Goal: Task Accomplishment & Management: Manage account settings

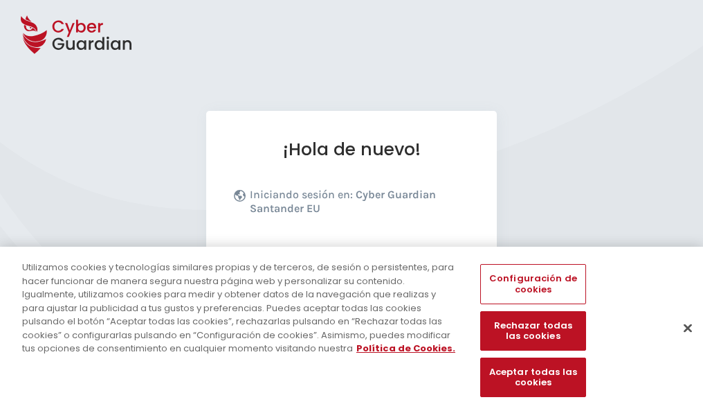
scroll to position [170, 0]
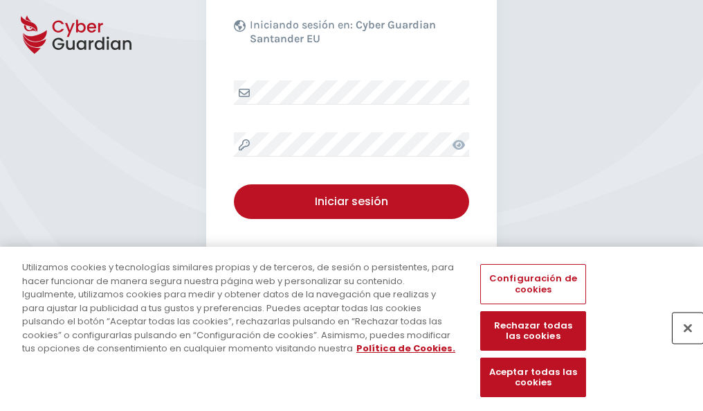
click at [681, 342] on button "Cerrar" at bounding box center [688, 327] width 30 height 30
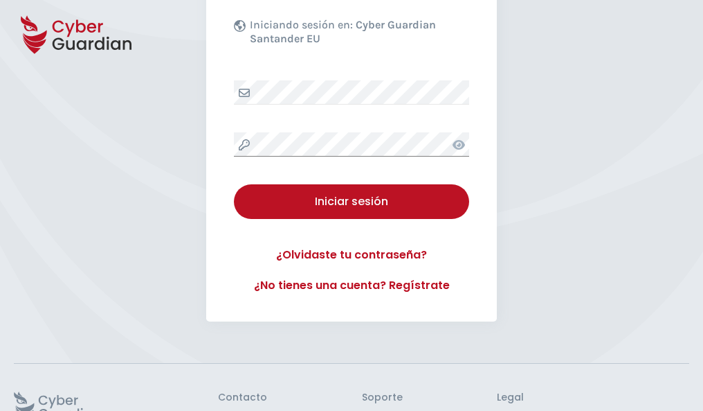
scroll to position [269, 0]
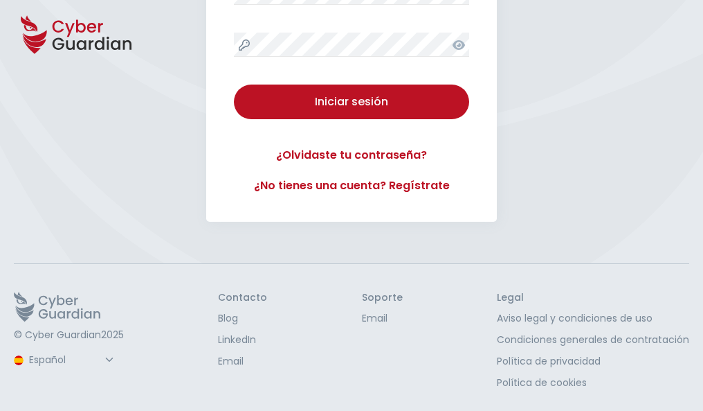
click at [234, 84] on button "Iniciar sesión" at bounding box center [351, 101] width 235 height 35
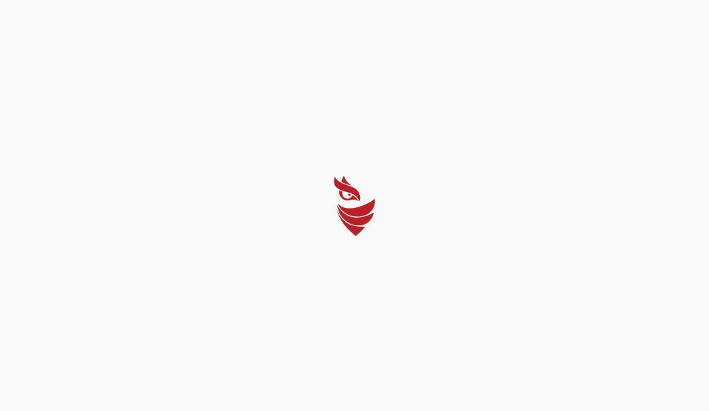
select select "English"
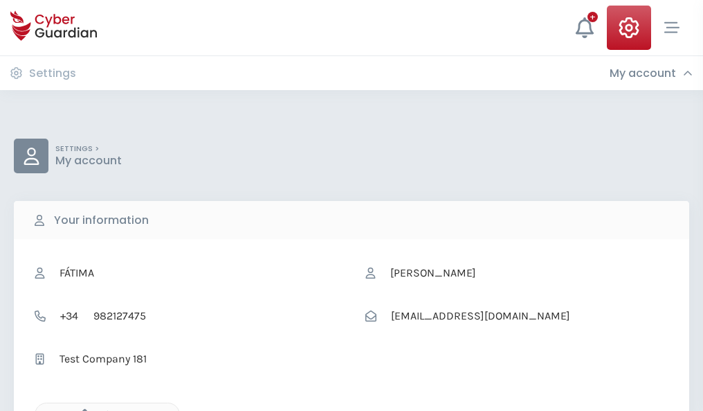
click at [81, 409] on icon "button" at bounding box center [81, 414] width 12 height 12
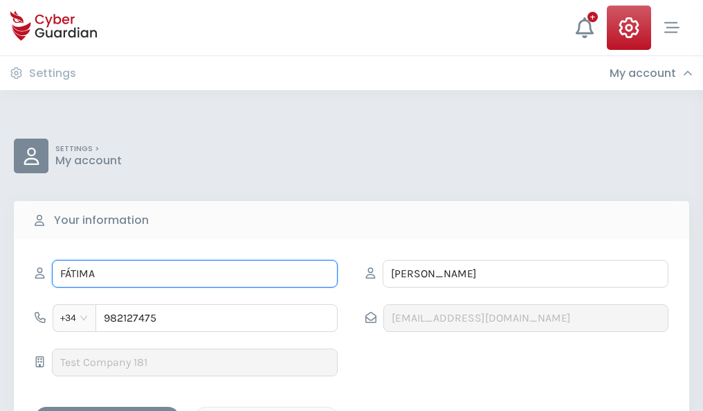
click at [195, 273] on input "FÁTIMA" at bounding box center [195, 274] width 286 height 28
type input "F"
type input "Bernabé"
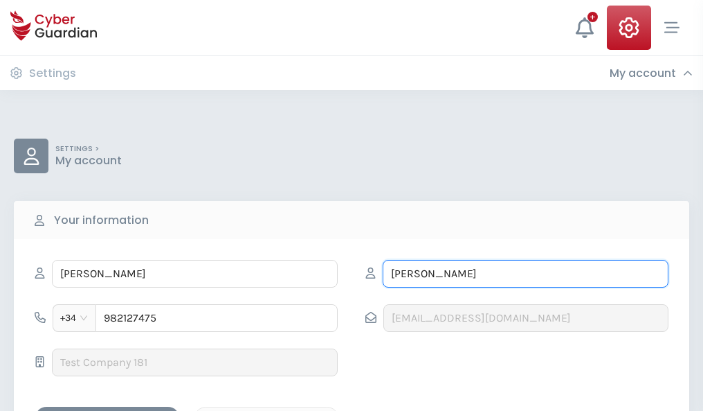
click at [525, 273] on input "NICOLÁS" at bounding box center [526, 274] width 286 height 28
type input "N"
type input "Mora"
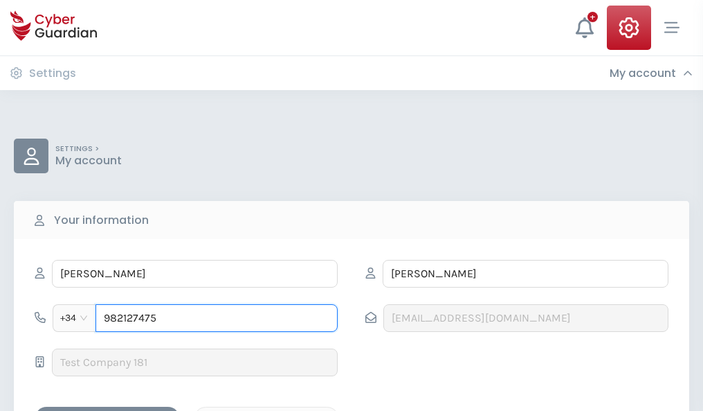
click at [217, 318] on input "982127475" at bounding box center [217, 318] width 242 height 28
type input "9"
type input "921004175"
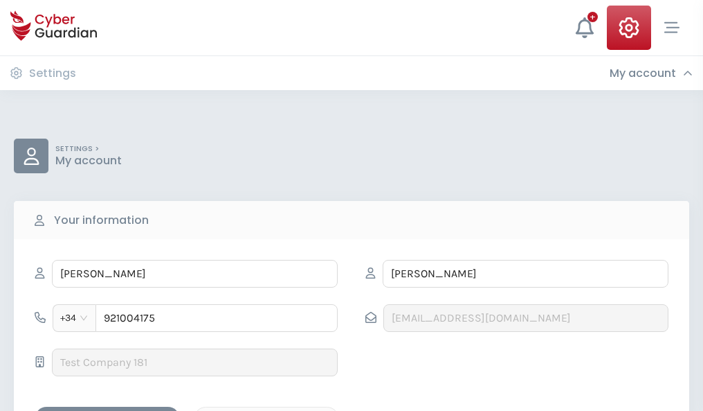
click at [107, 410] on div "Save changes" at bounding box center [107, 418] width 125 height 17
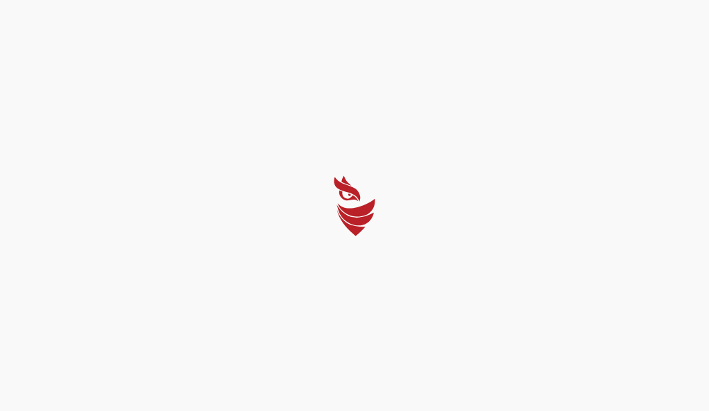
select select "English"
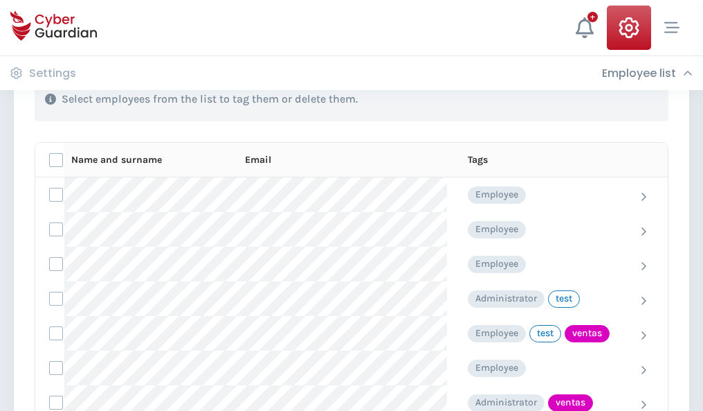
scroll to position [627, 0]
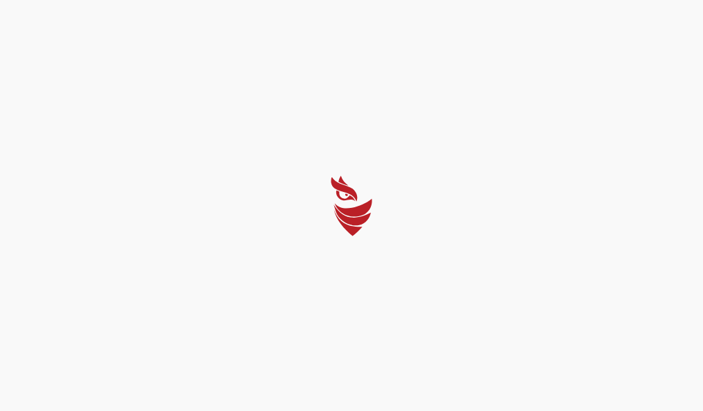
select select "English"
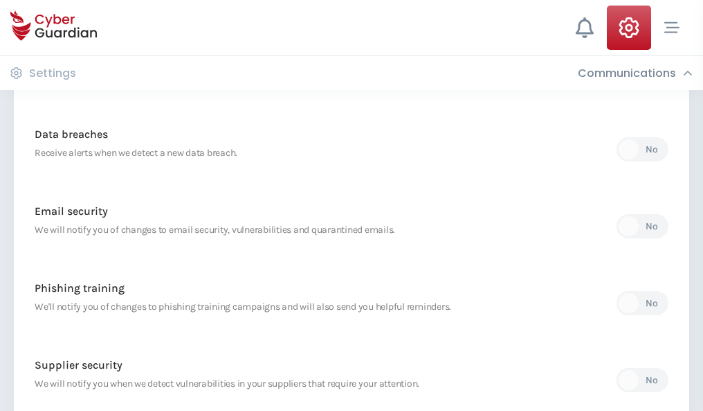
scroll to position [729, 0]
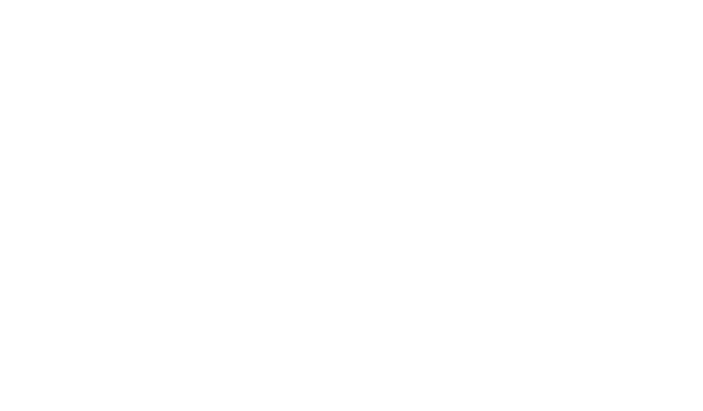
select select "English"
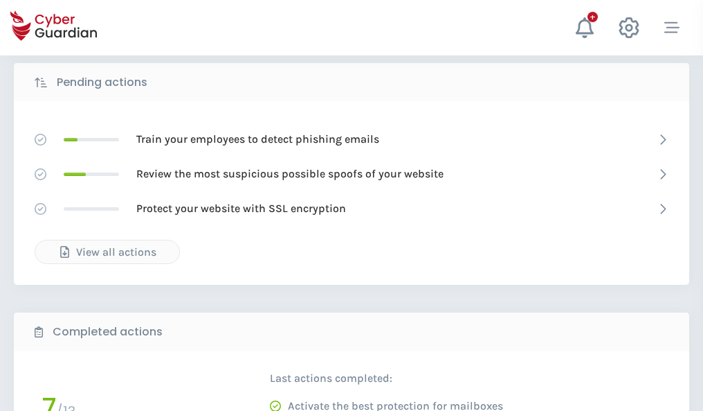
scroll to position [766, 0]
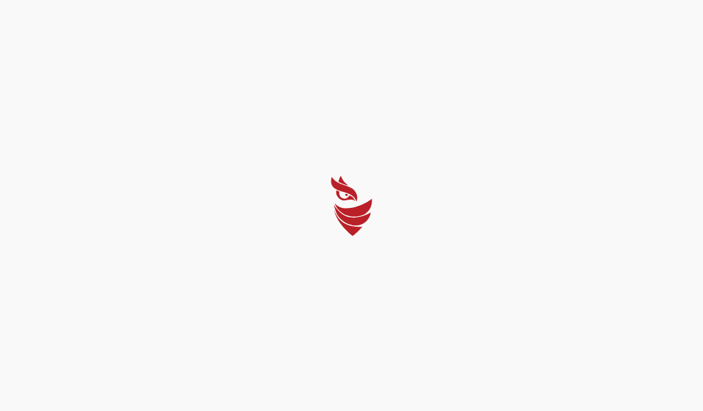
select select "English"
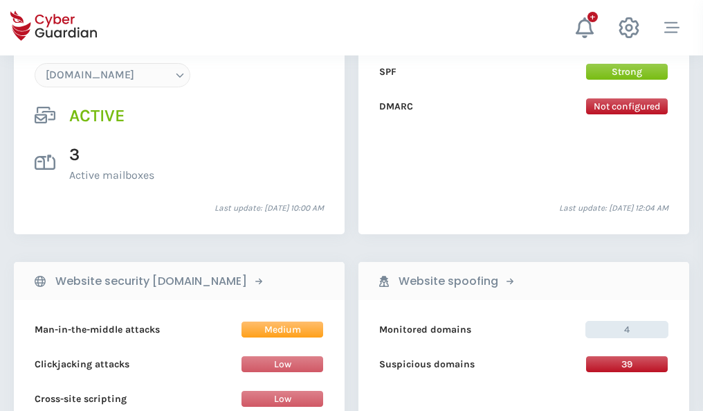
scroll to position [1475, 0]
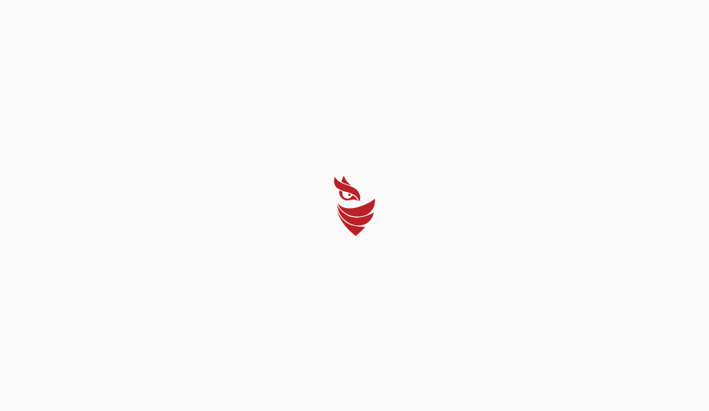
select select "English"
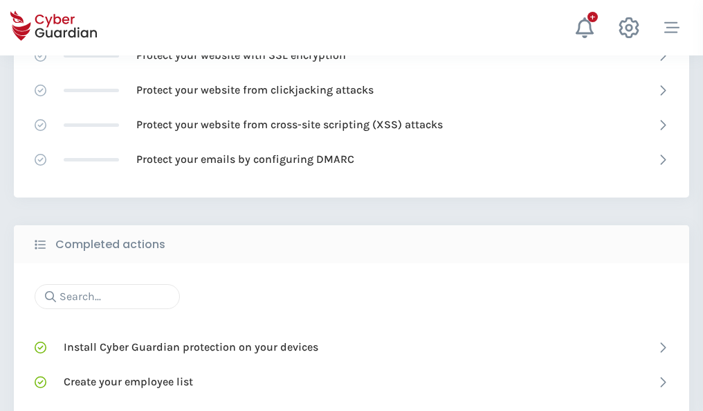
scroll to position [922, 0]
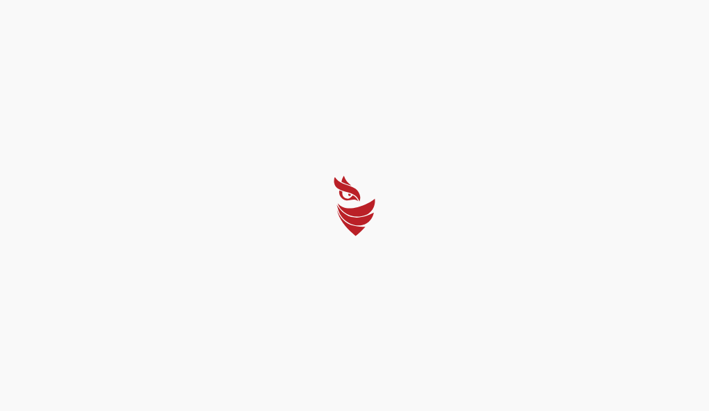
select select "English"
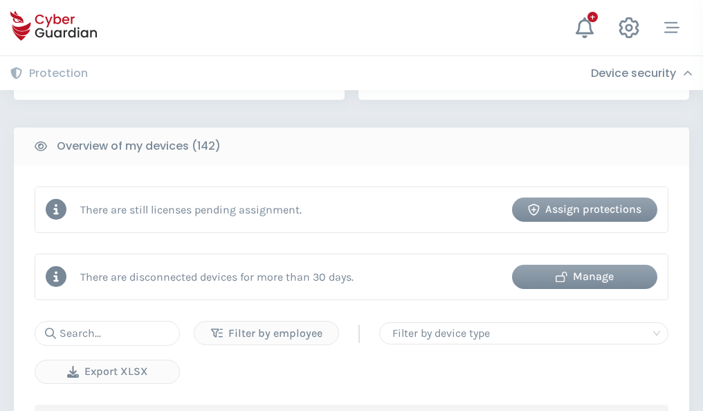
scroll to position [1342, 0]
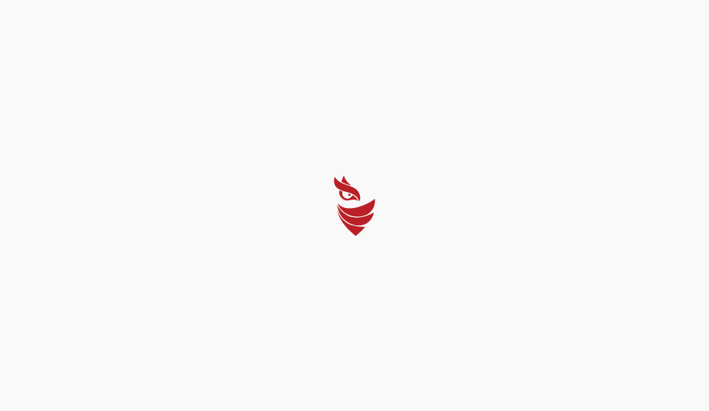
select select "English"
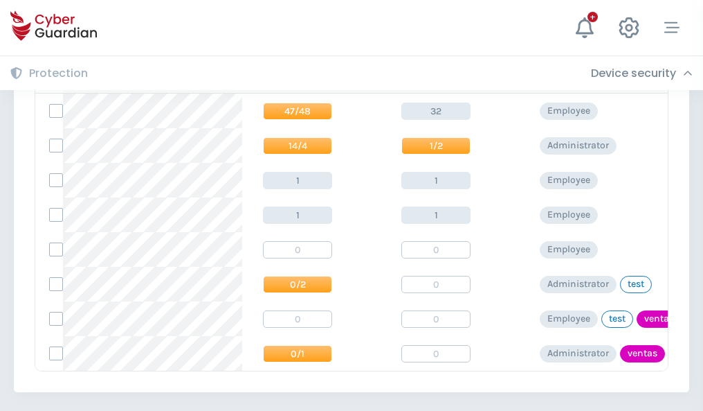
scroll to position [642, 0]
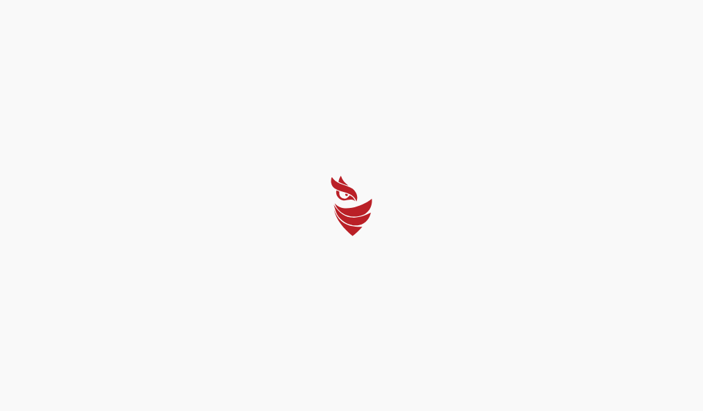
select select "English"
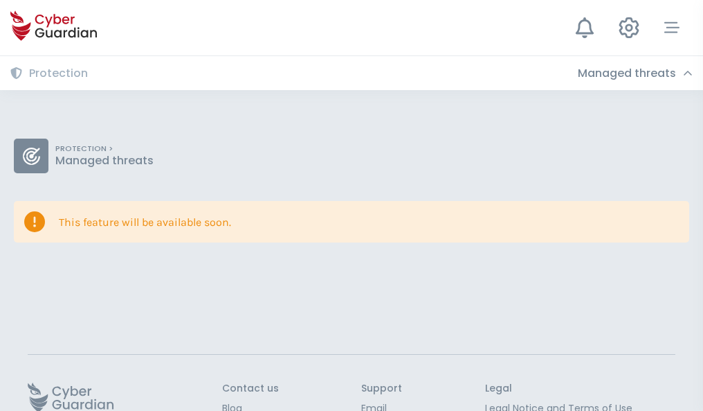
scroll to position [90, 0]
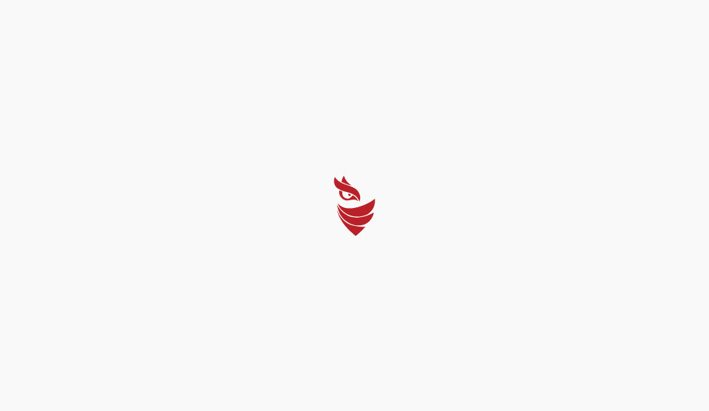
select select "English"
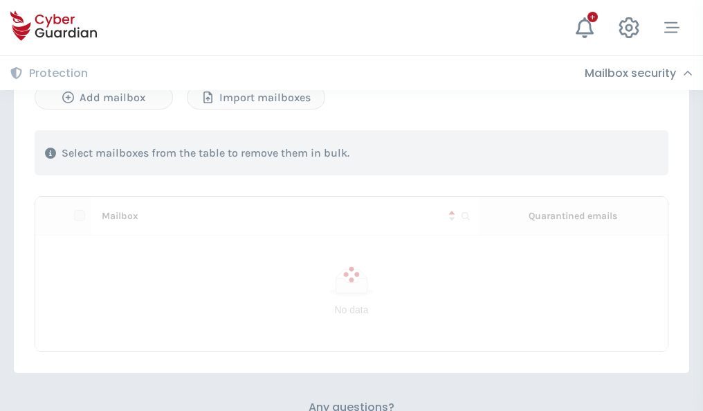
scroll to position [593, 0]
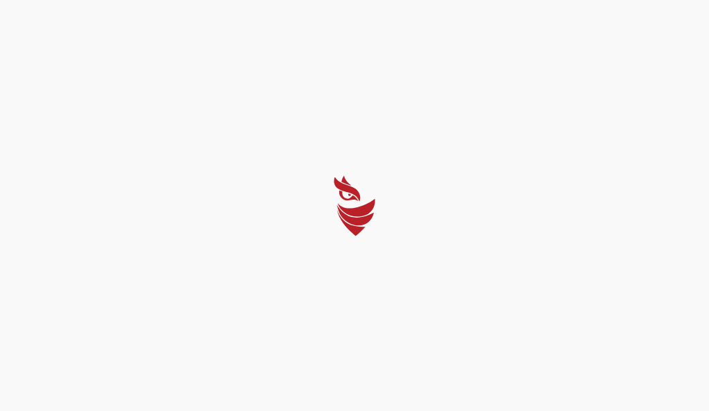
select select "English"
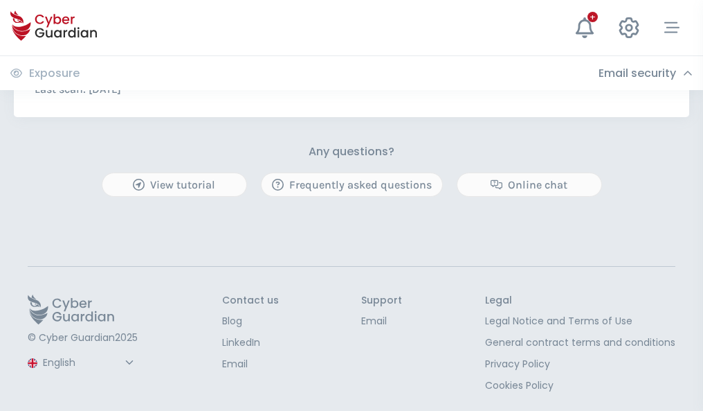
scroll to position [747, 0]
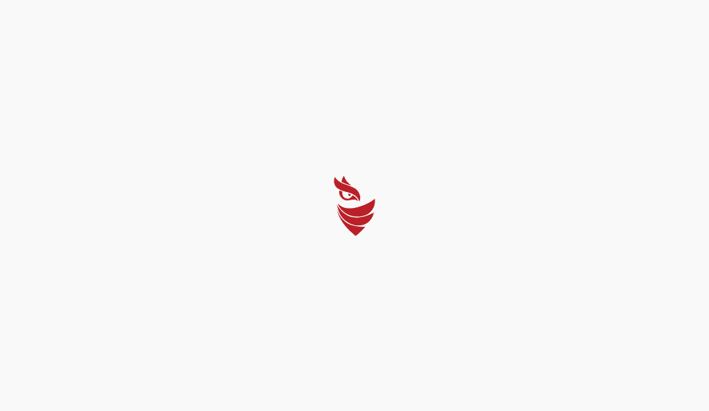
select select "English"
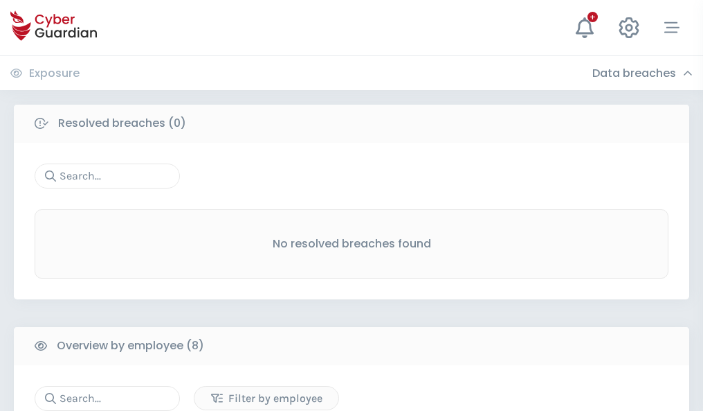
scroll to position [1180, 0]
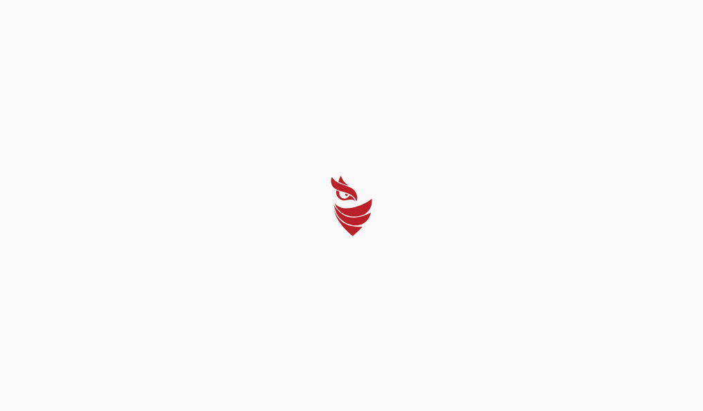
select select "English"
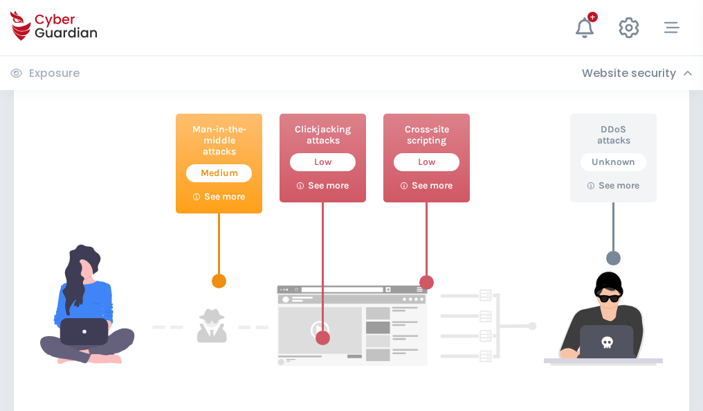
scroll to position [754, 0]
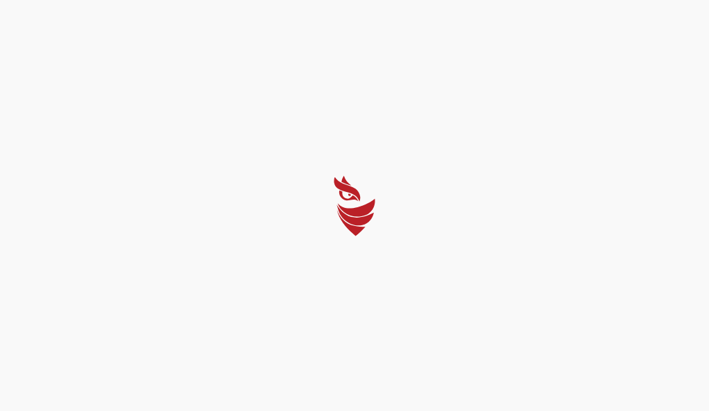
select select "English"
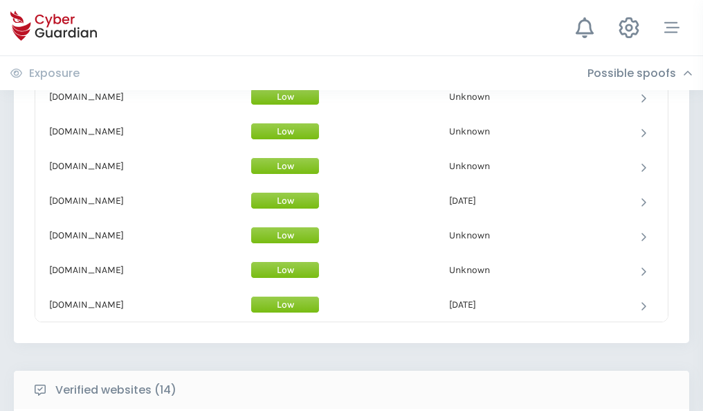
scroll to position [1350, 0]
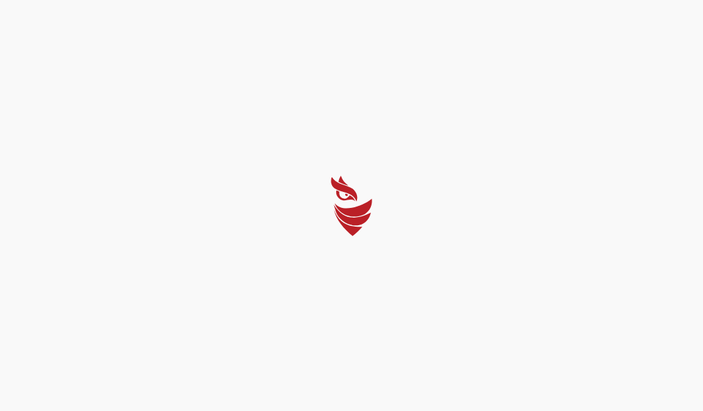
select select "English"
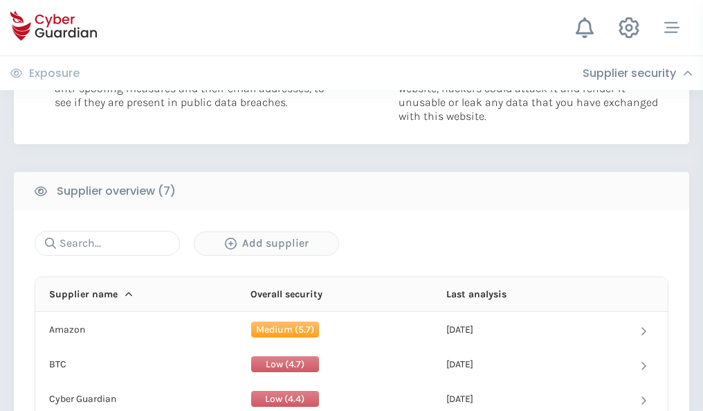
scroll to position [897, 0]
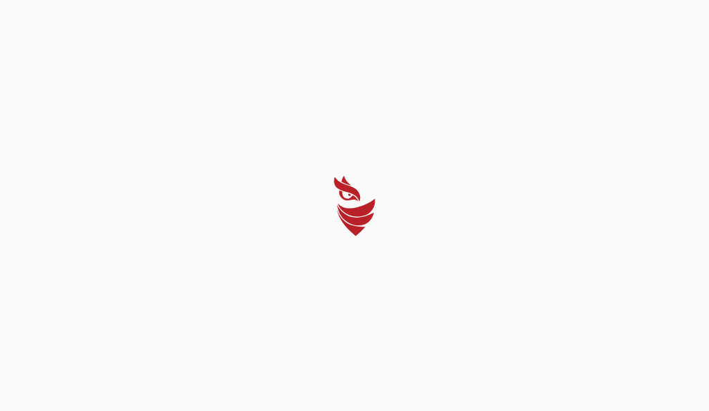
select select "English"
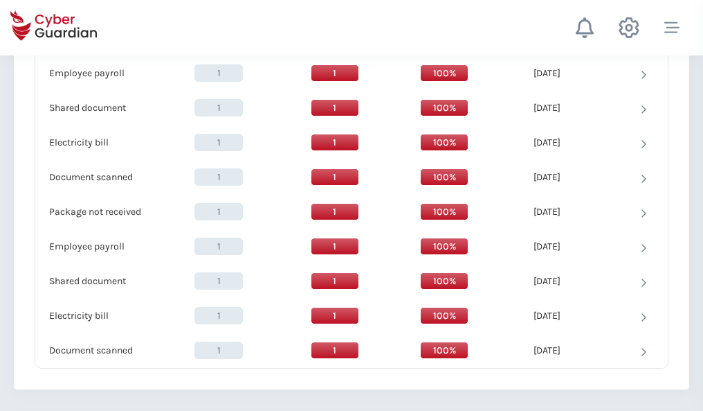
scroll to position [1419, 0]
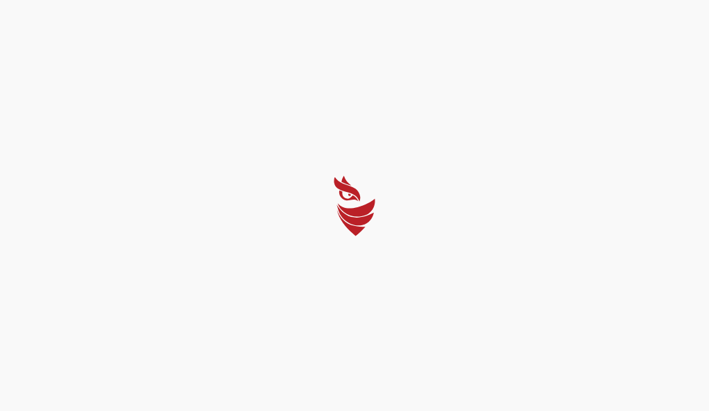
select select "English"
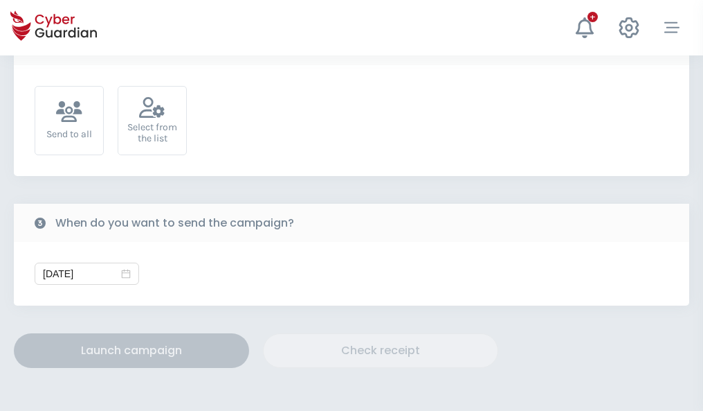
scroll to position [507, 0]
